Goal: Browse casually: Explore the website without a specific task or goal

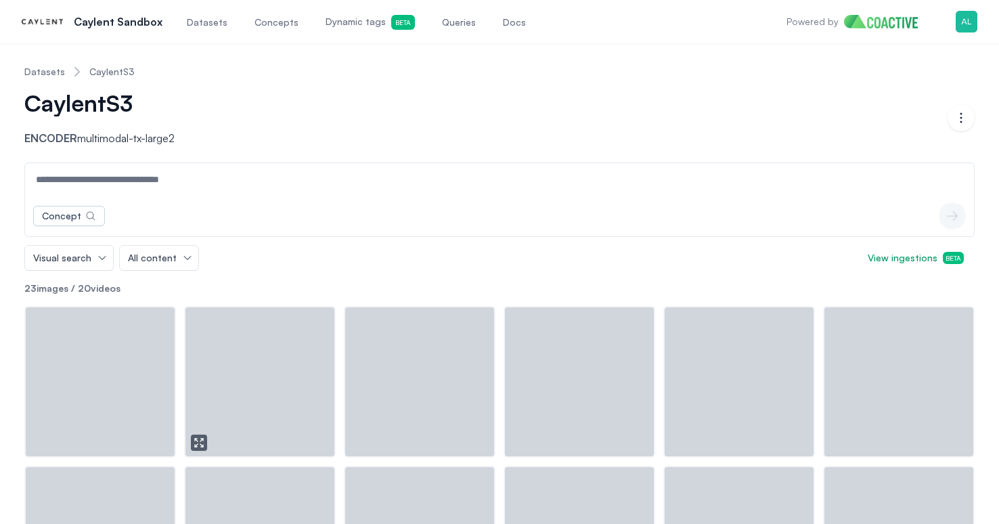
click at [286, 355] on div "button" at bounding box center [259, 381] width 149 height 149
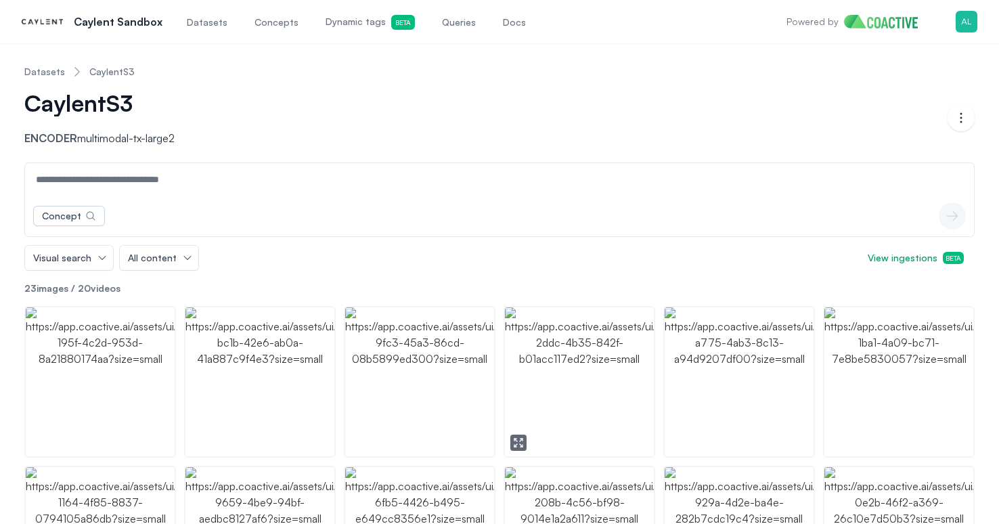
click at [552, 386] on img "button" at bounding box center [579, 381] width 149 height 149
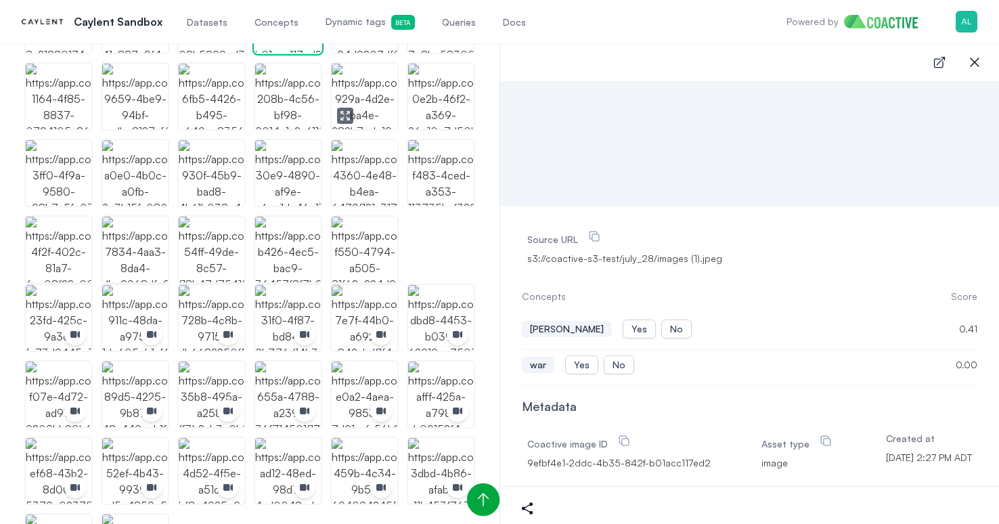
scroll to position [388, 0]
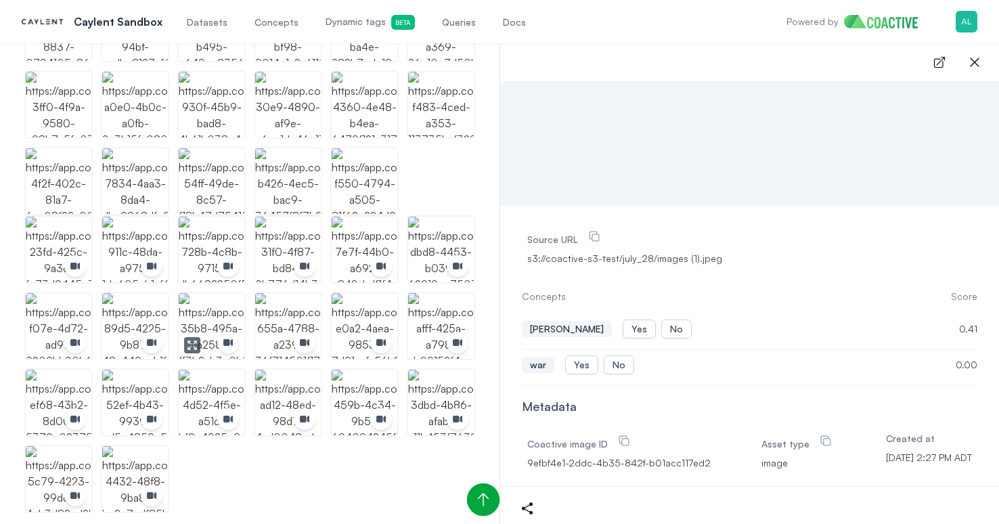
click at [207, 311] on img "button" at bounding box center [212, 326] width 66 height 66
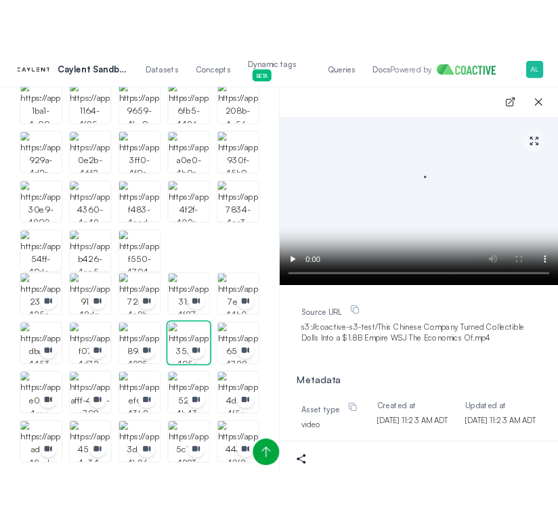
scroll to position [331, 0]
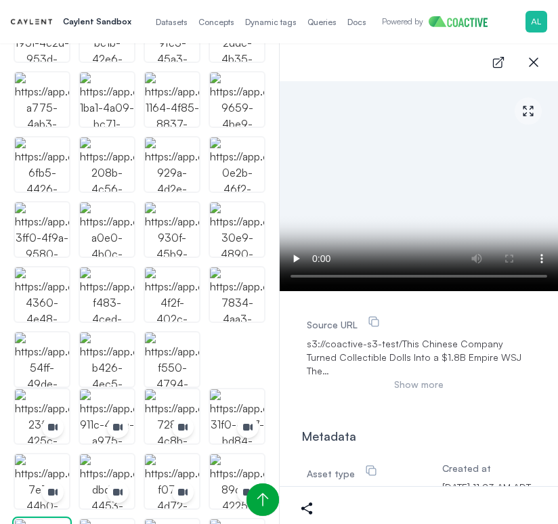
click at [428, 204] on video at bounding box center [418, 186] width 278 height 210
click at [432, 222] on video at bounding box center [418, 186] width 278 height 210
click at [442, 223] on video at bounding box center [418, 186] width 278 height 210
click at [462, 200] on video at bounding box center [418, 186] width 278 height 210
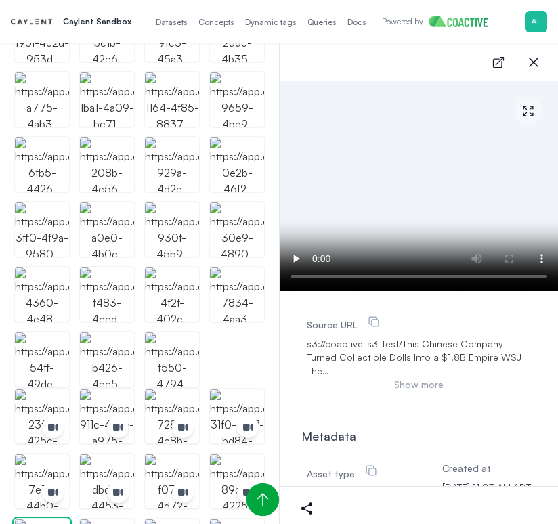
click at [462, 200] on video at bounding box center [418, 186] width 278 height 210
